Goal: Check status: Check status

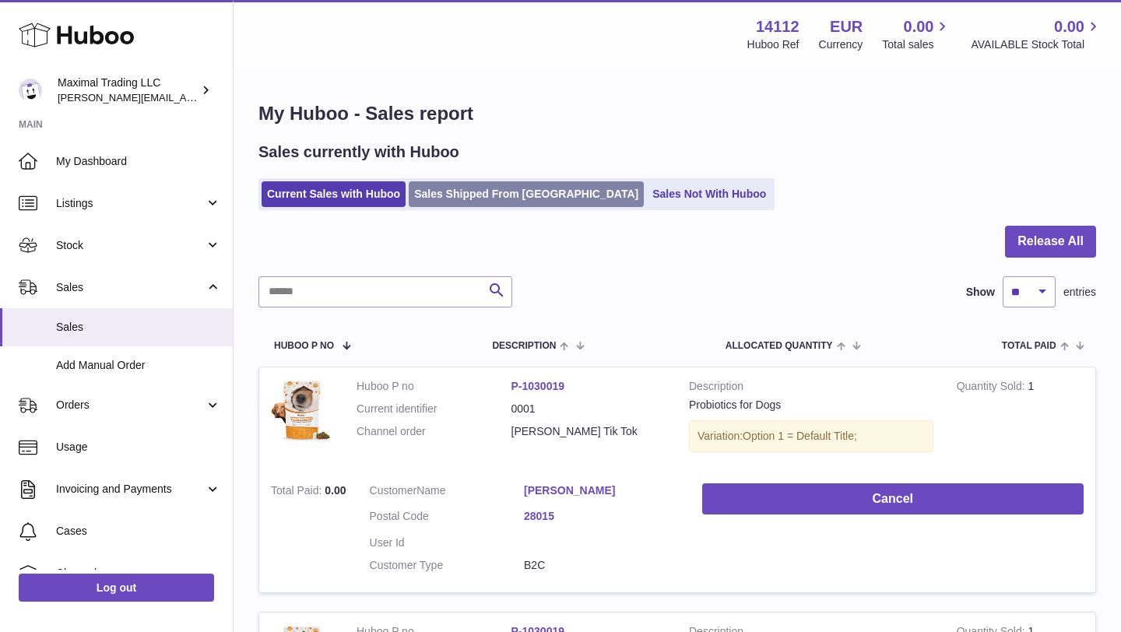
click at [497, 202] on link "Sales Shipped From [GEOGRAPHIC_DATA]" at bounding box center [526, 194] width 235 height 26
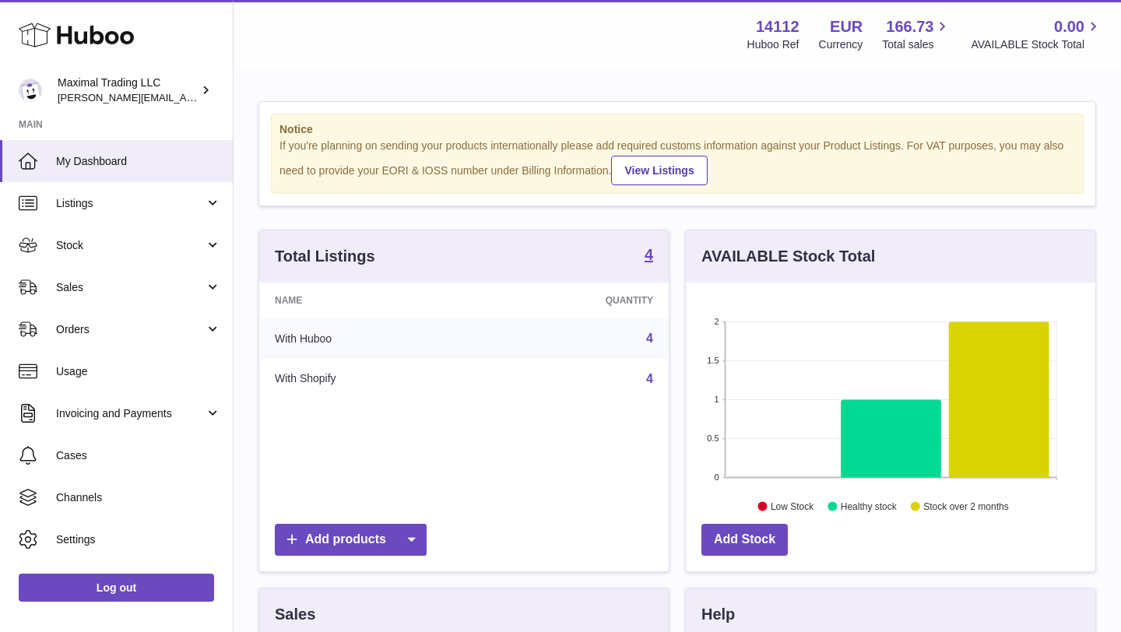
scroll to position [243, 410]
click at [96, 290] on span "Sales" at bounding box center [130, 287] width 149 height 15
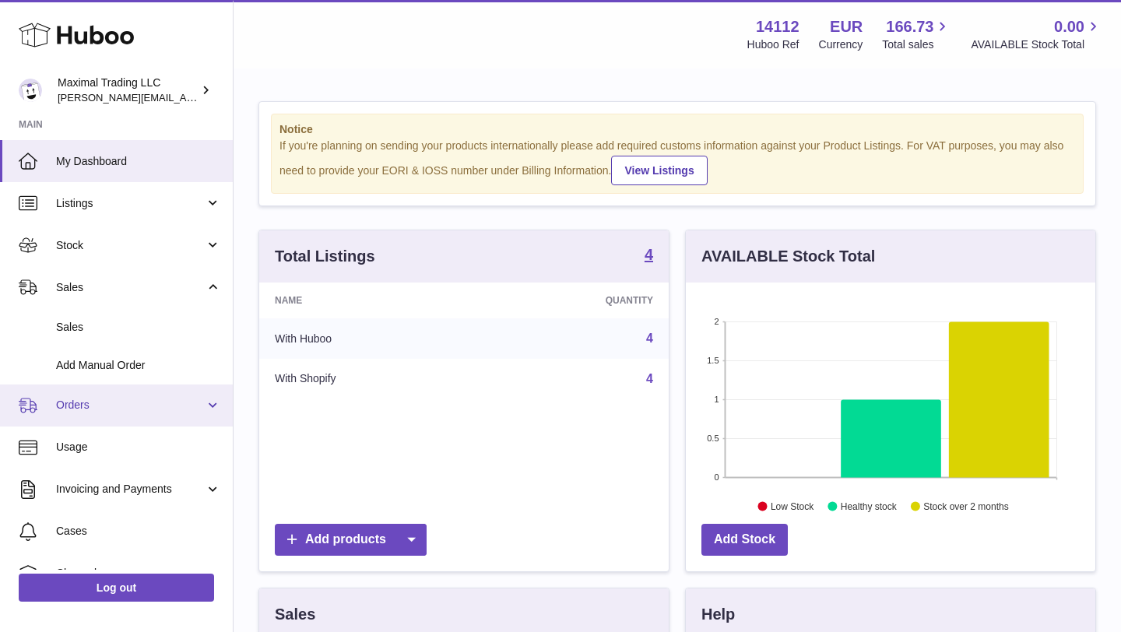
click at [99, 403] on span "Orders" at bounding box center [130, 405] width 149 height 15
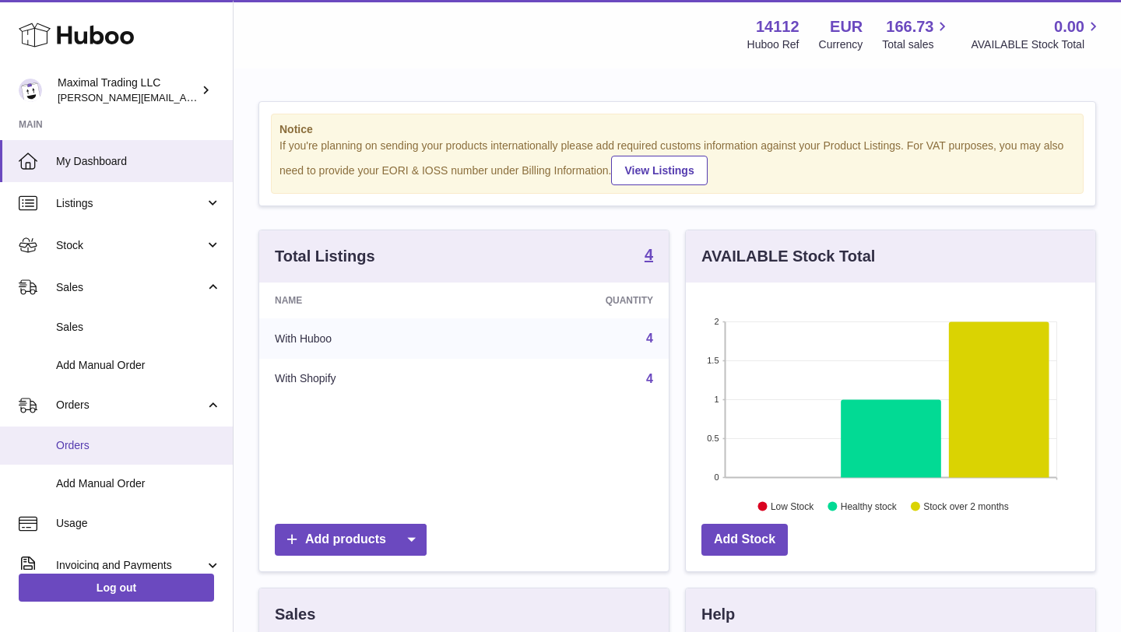
click at [107, 438] on span "Orders" at bounding box center [138, 445] width 165 height 15
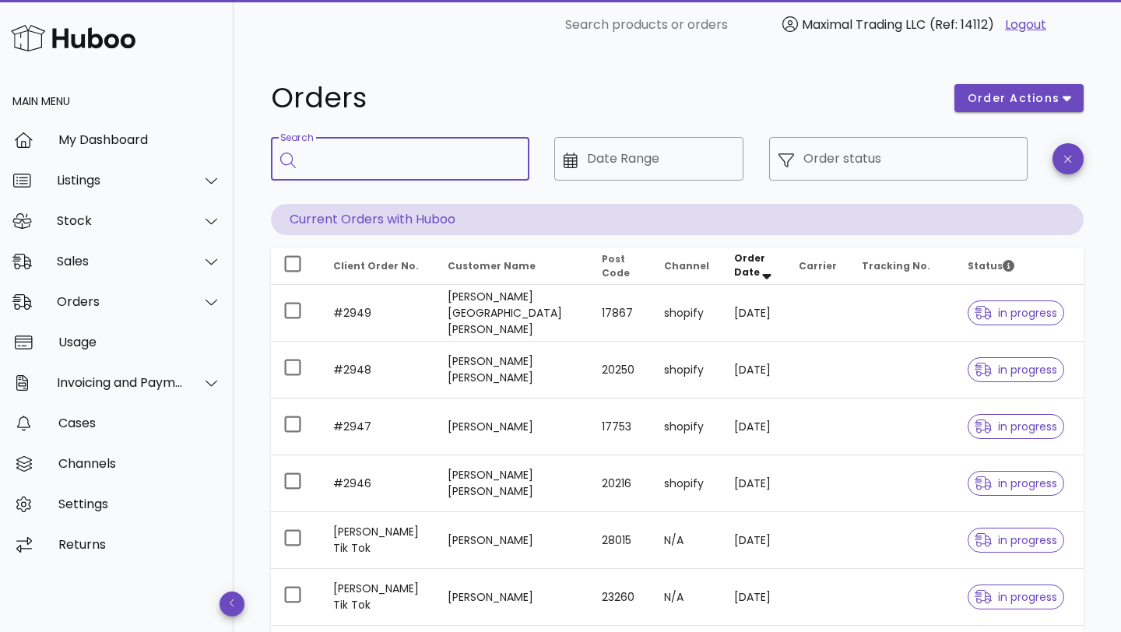
click at [445, 157] on input "Search" at bounding box center [411, 158] width 212 height 25
type input "*******"
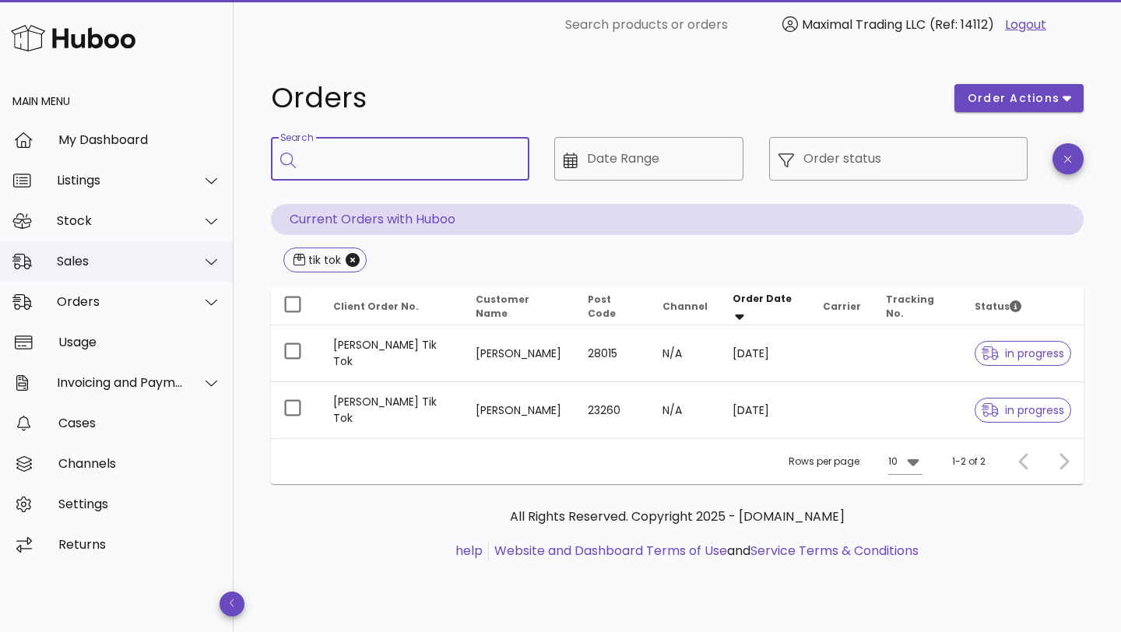
click at [69, 258] on div "Sales" at bounding box center [120, 261] width 127 height 15
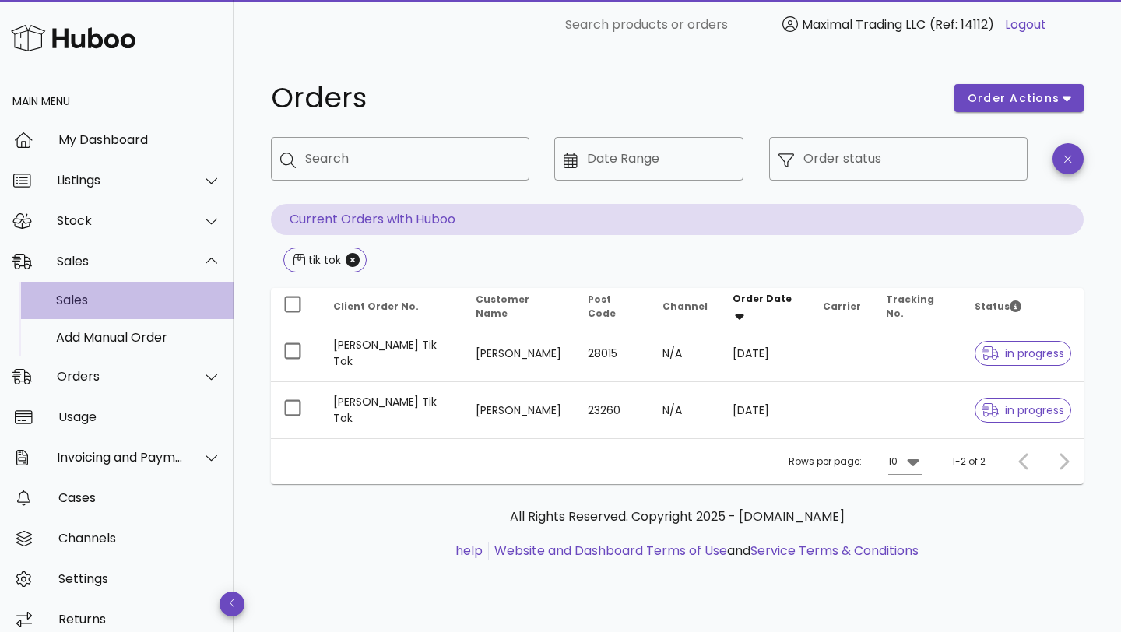
click at [69, 299] on div "Sales" at bounding box center [138, 300] width 165 height 15
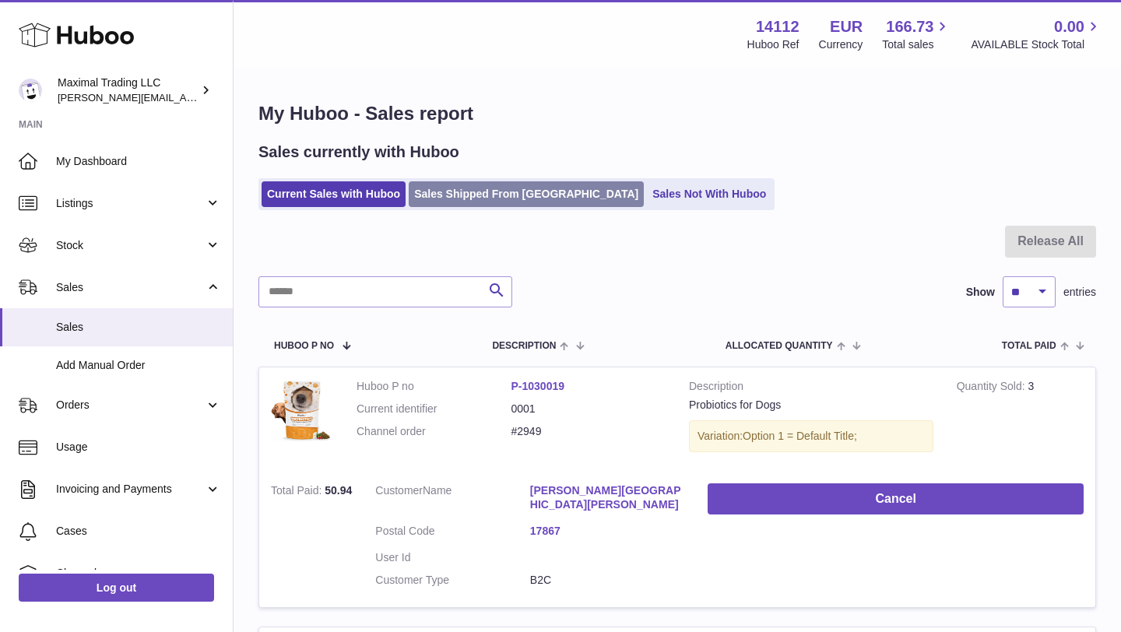
click at [528, 190] on link "Sales Shipped From [GEOGRAPHIC_DATA]" at bounding box center [526, 194] width 235 height 26
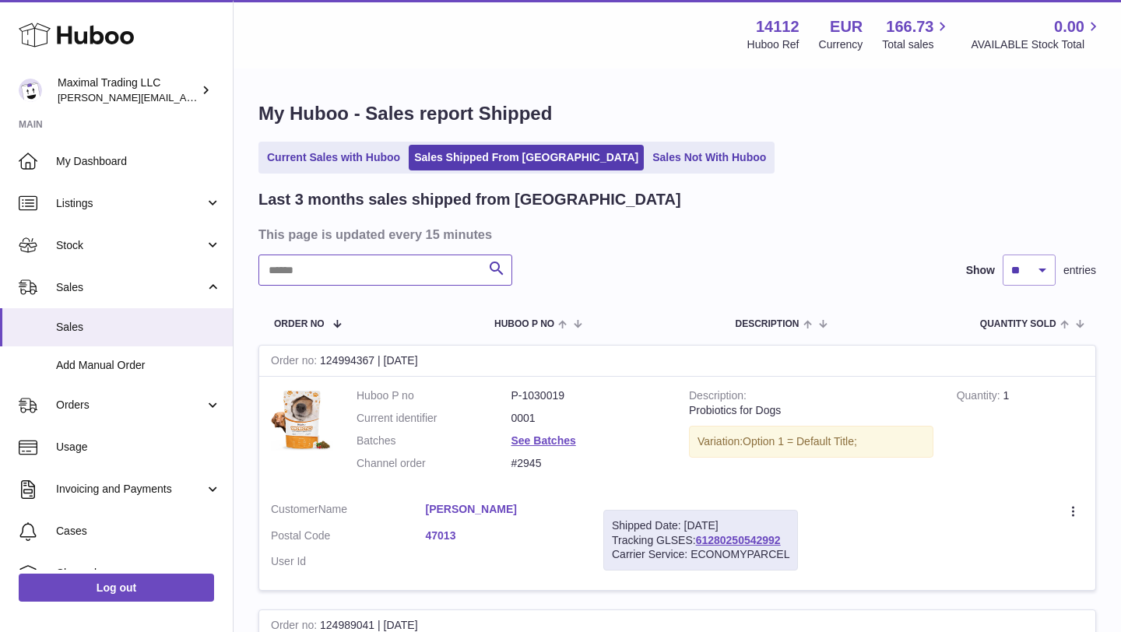
click at [301, 279] on input "text" at bounding box center [386, 270] width 254 height 31
type input "*******"
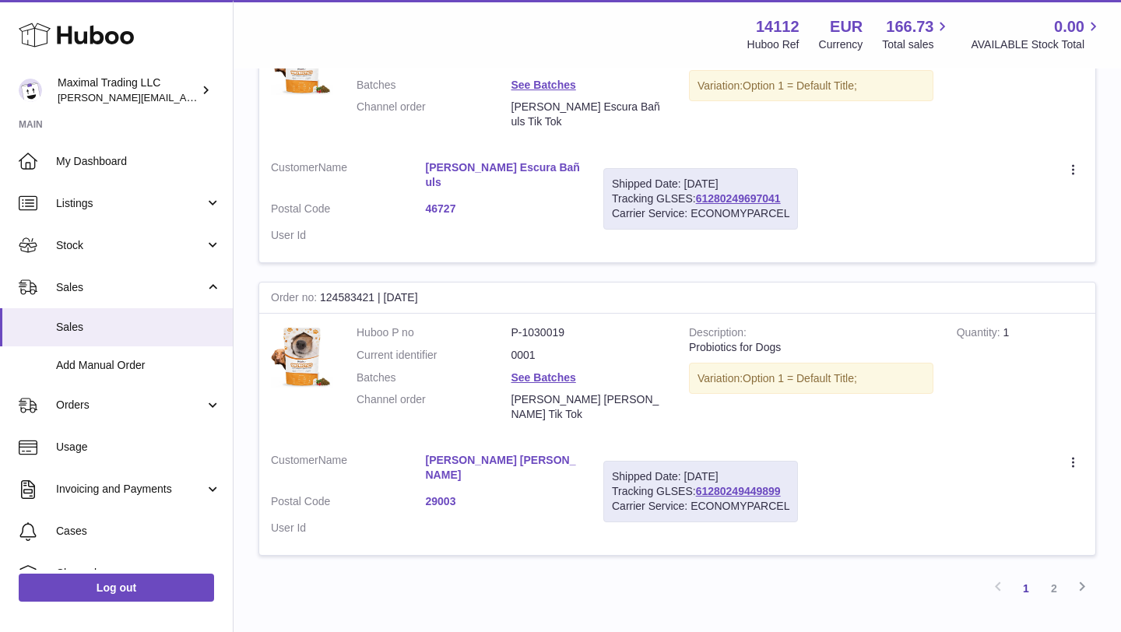
scroll to position [2554, 0]
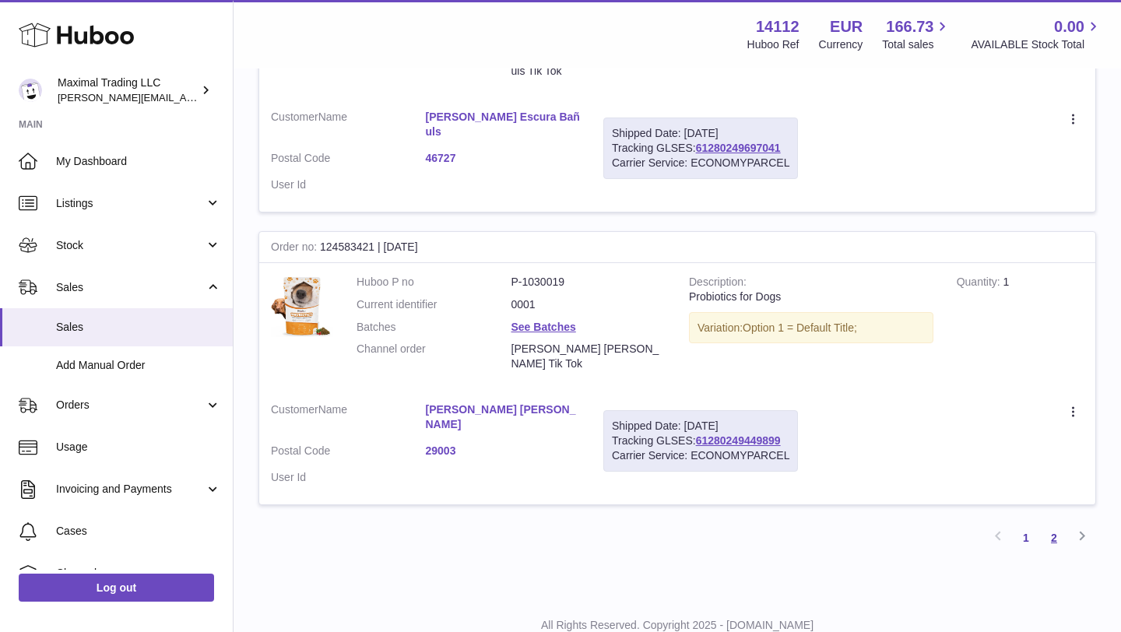
click at [1057, 524] on link "2" at bounding box center [1054, 538] width 28 height 28
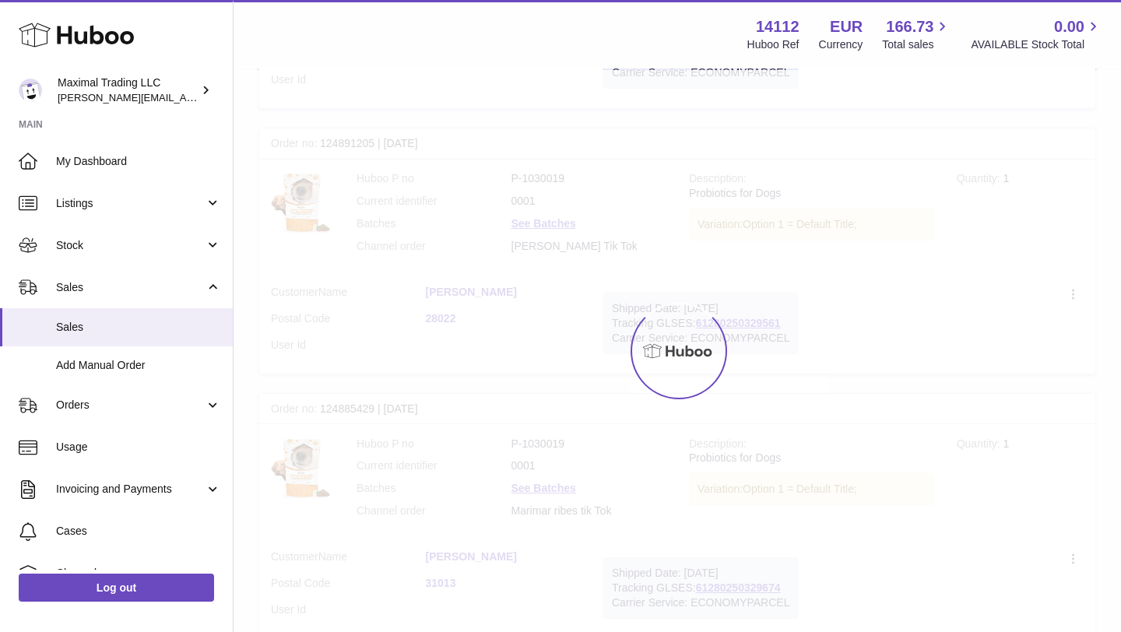
scroll to position [70, 0]
